Goal: Information Seeking & Learning: Learn about a topic

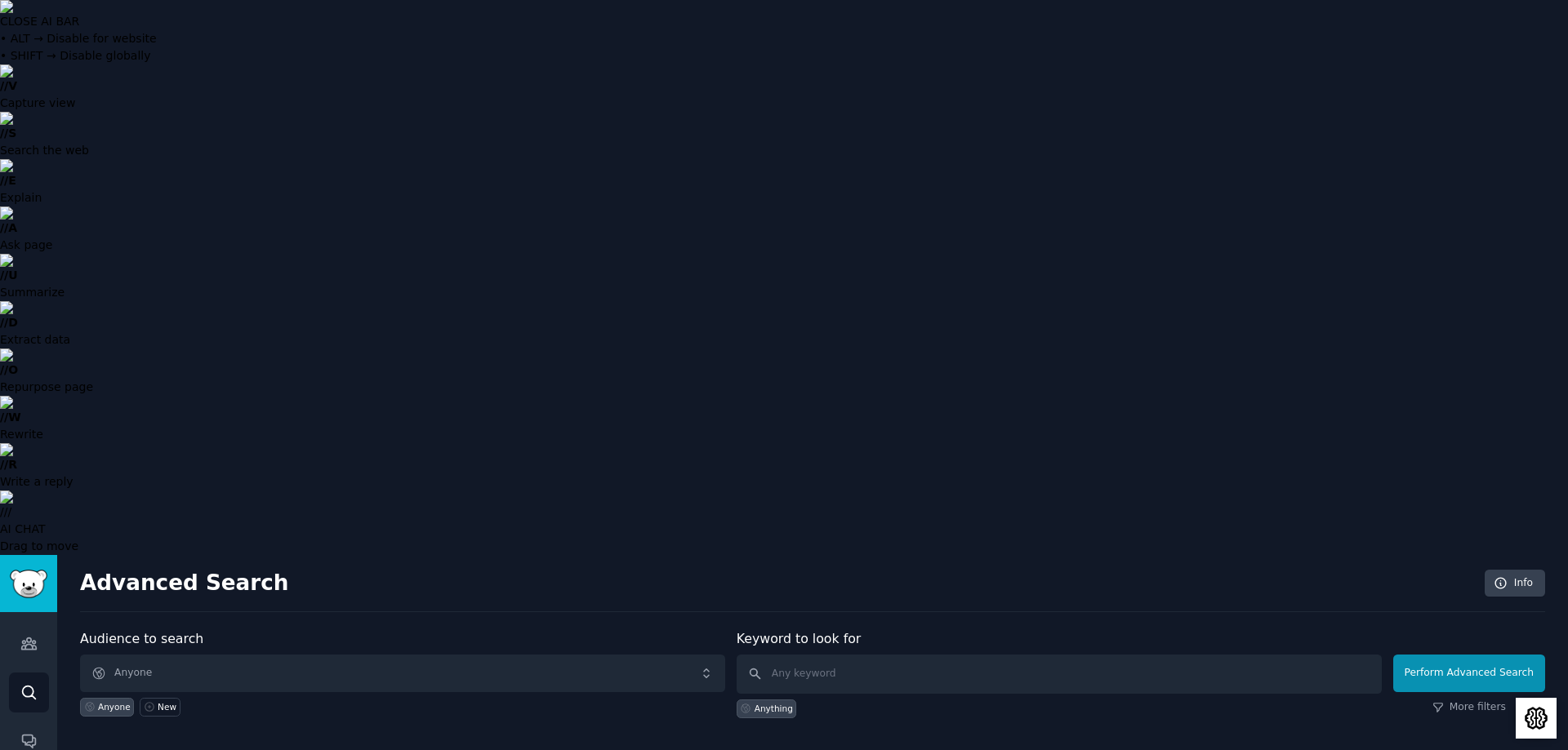
click at [129, 655] on span "Anyone" at bounding box center [402, 673] width 645 height 37
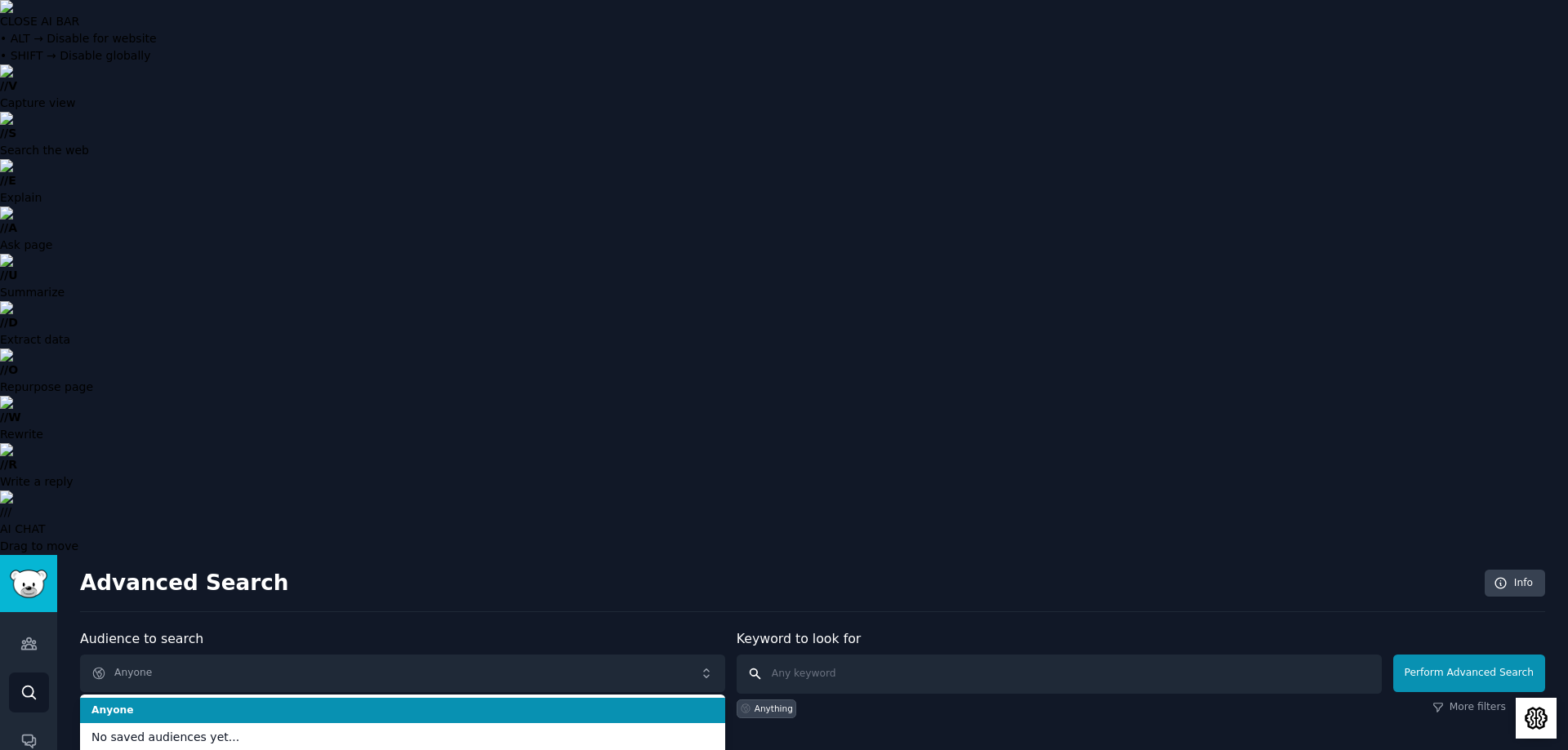
click at [819, 655] on input "text" at bounding box center [1059, 674] width 645 height 39
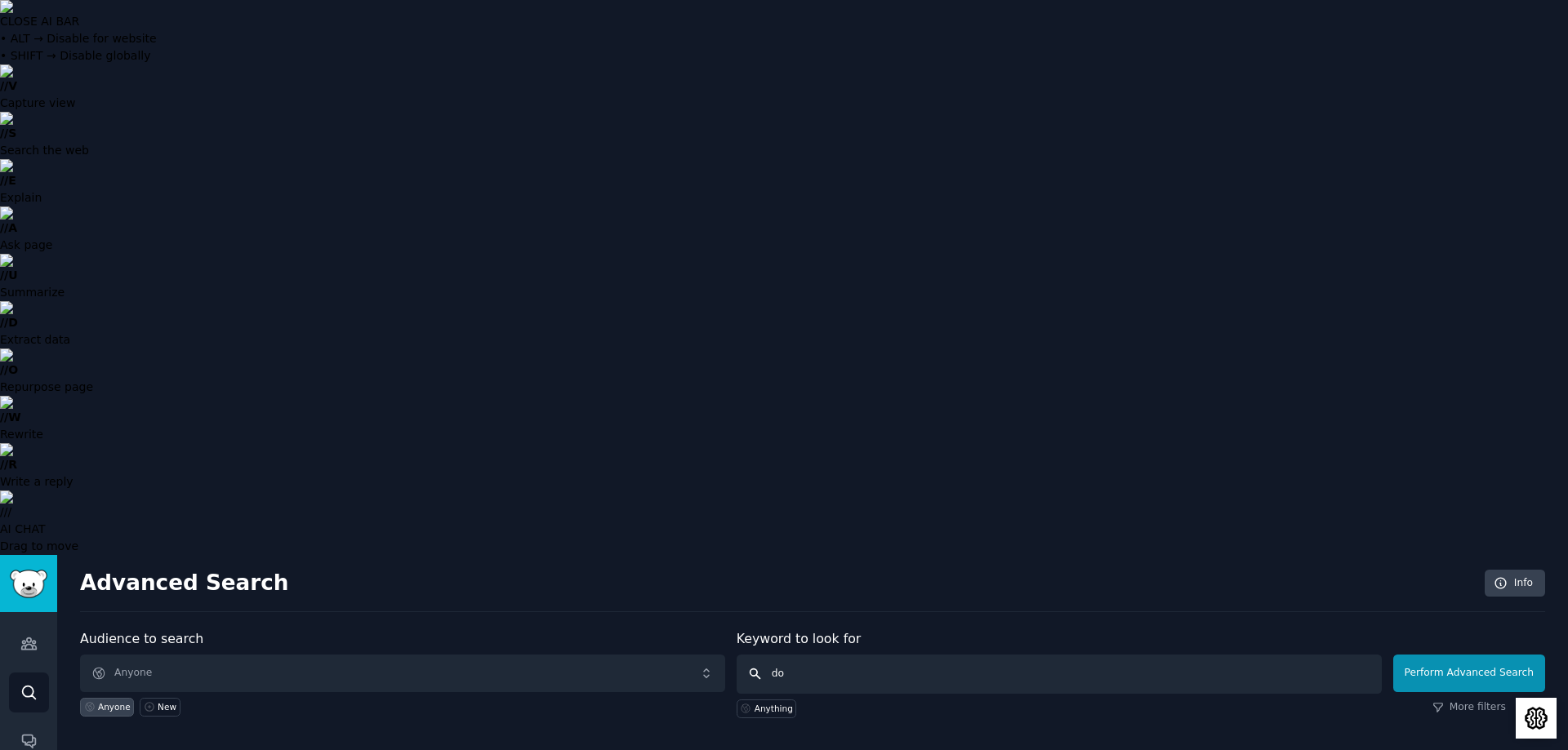
type input "dog"
click button "Perform Advanced Search" at bounding box center [1469, 673] width 152 height 37
